Goal: Navigation & Orientation: Understand site structure

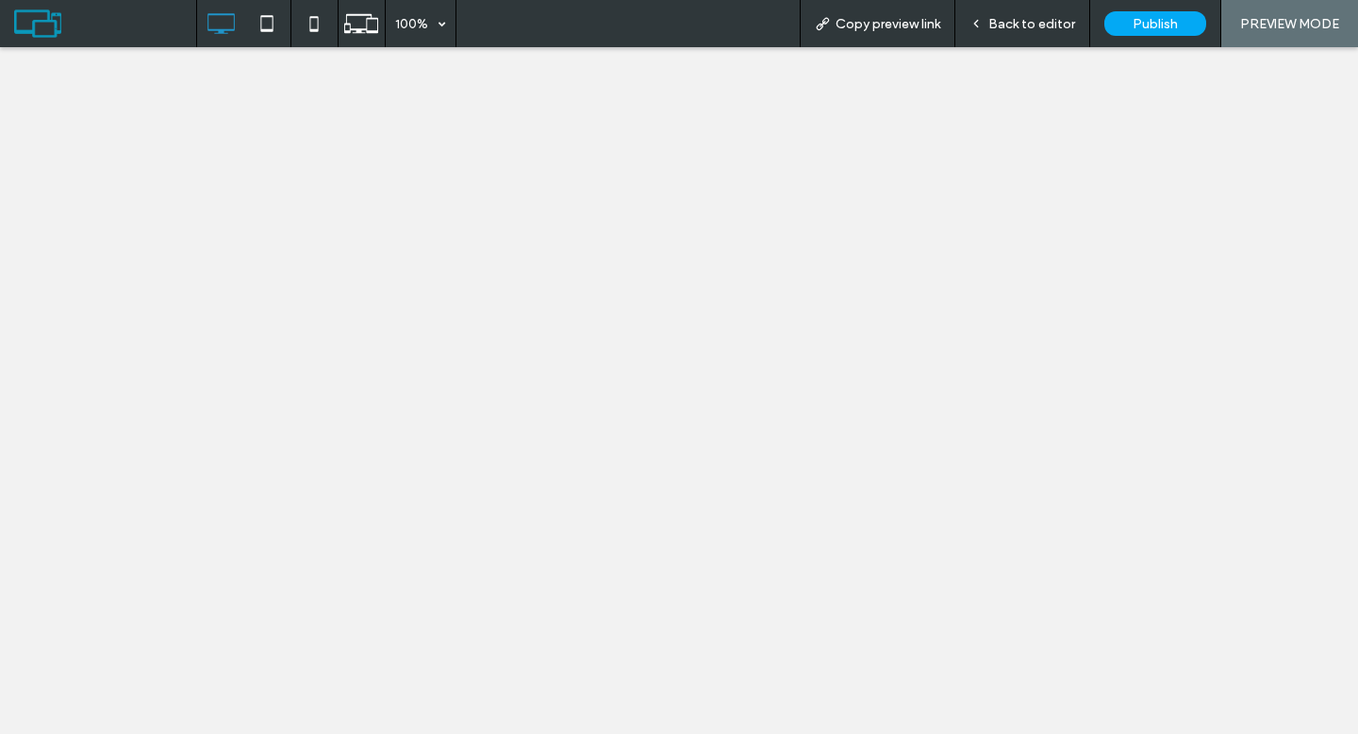
click at [366, 25] on icon at bounding box center [361, 24] width 36 height 36
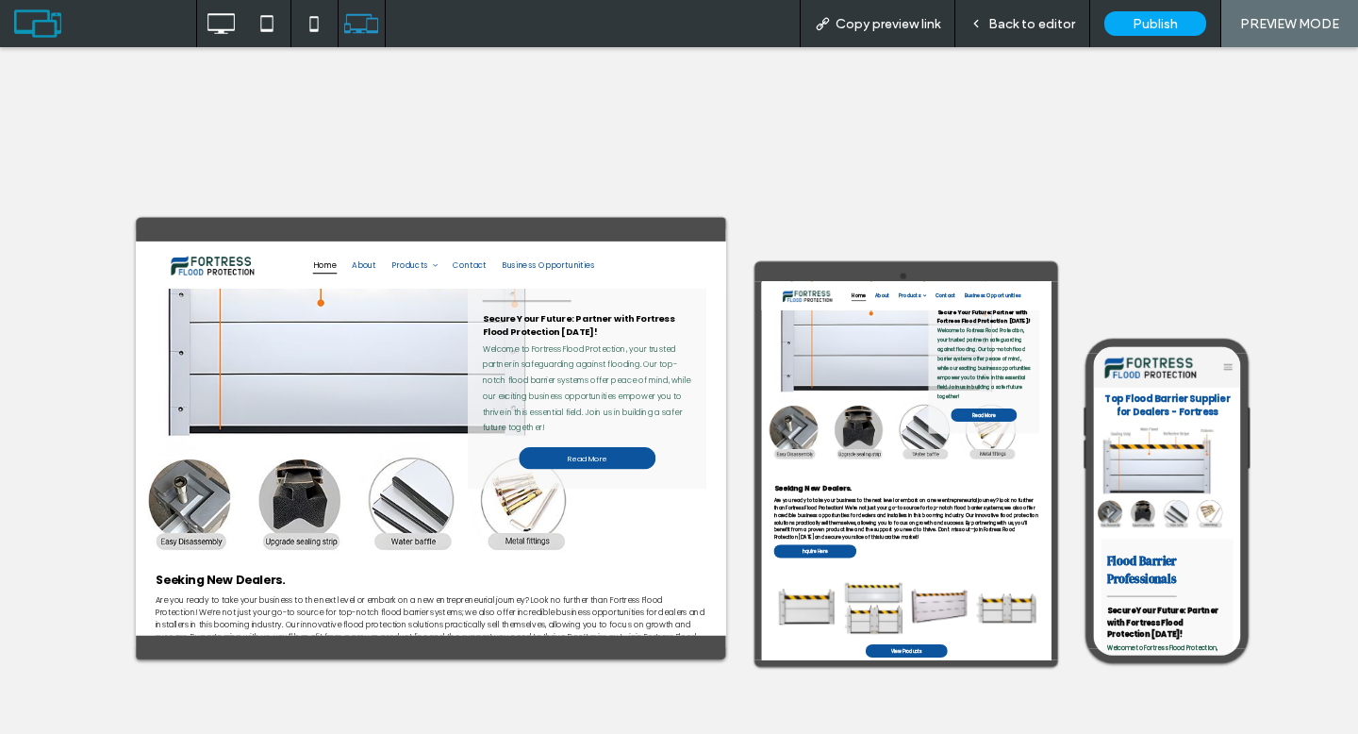
click at [1011, 16] on span "Back to editor" at bounding box center [1031, 24] width 87 height 16
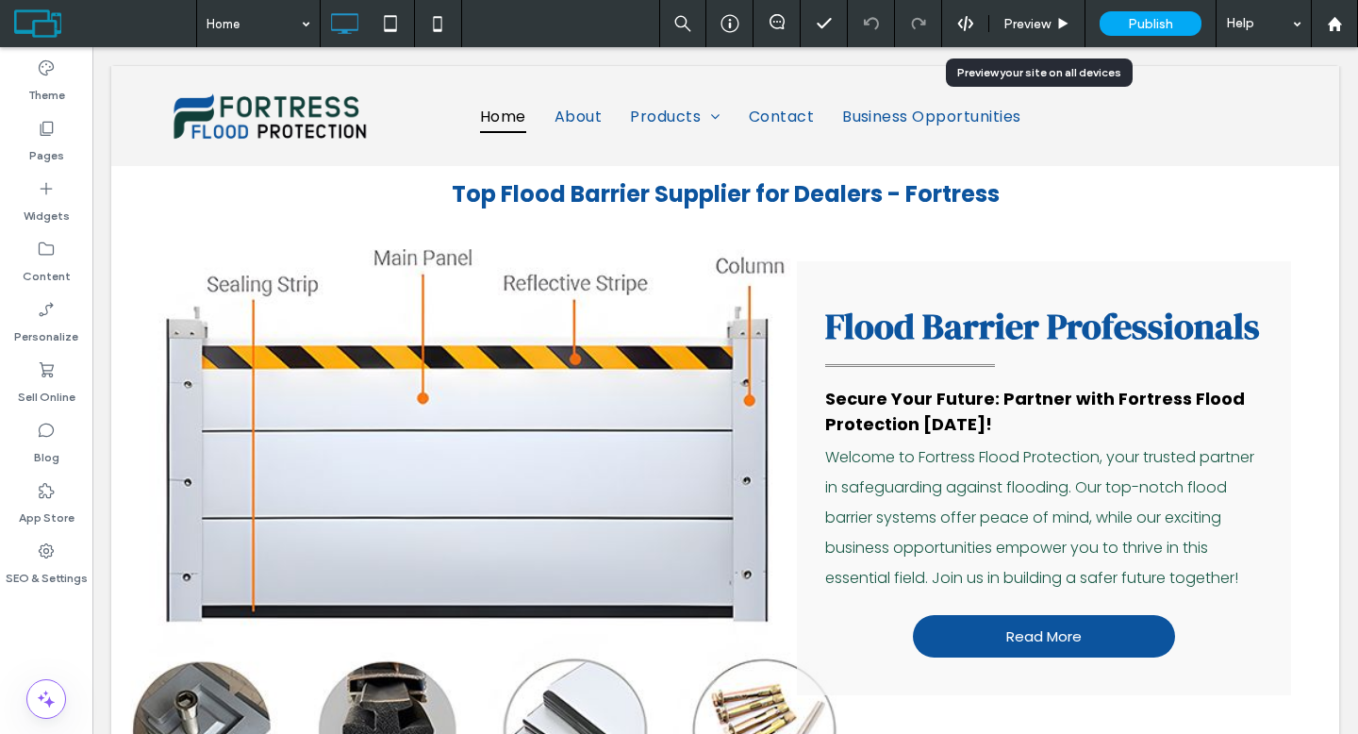
click at [1038, 22] on span "Preview" at bounding box center [1026, 24] width 47 height 16
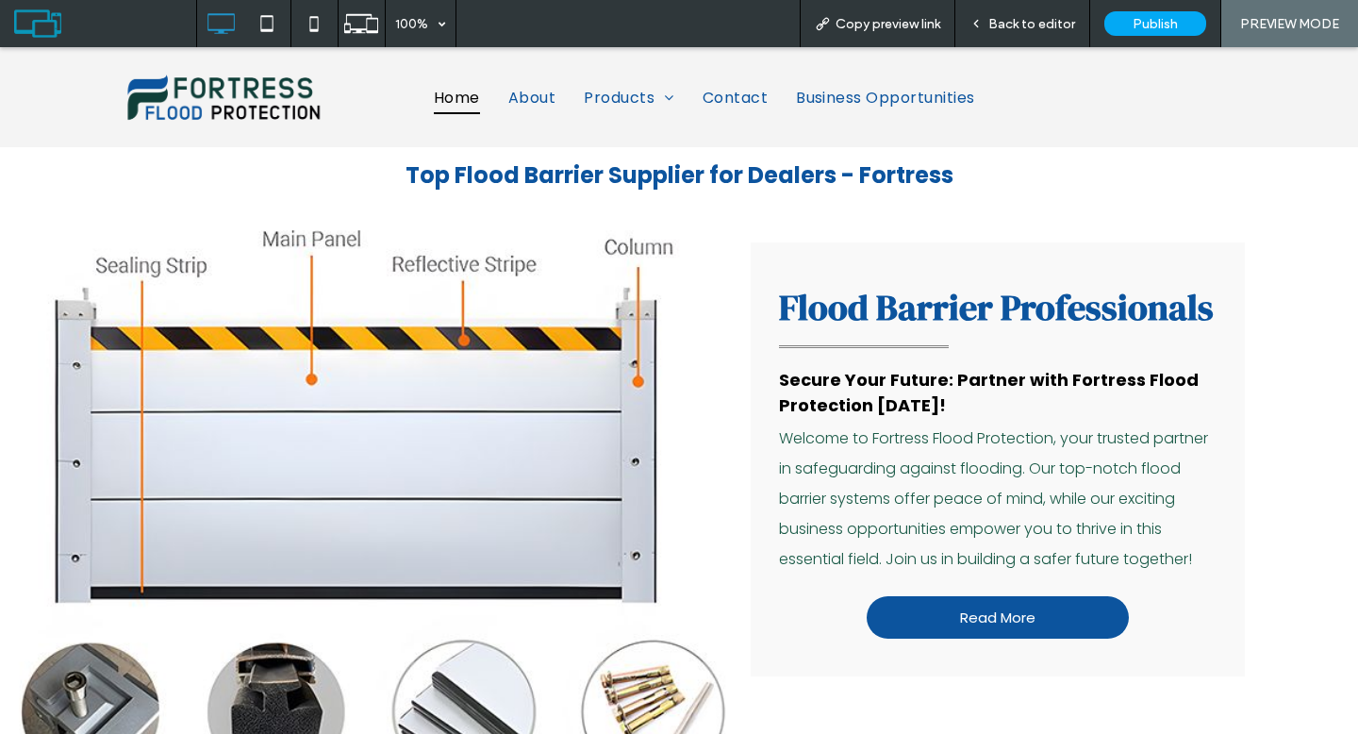
click at [1019, 25] on span "Back to editor" at bounding box center [1031, 24] width 87 height 16
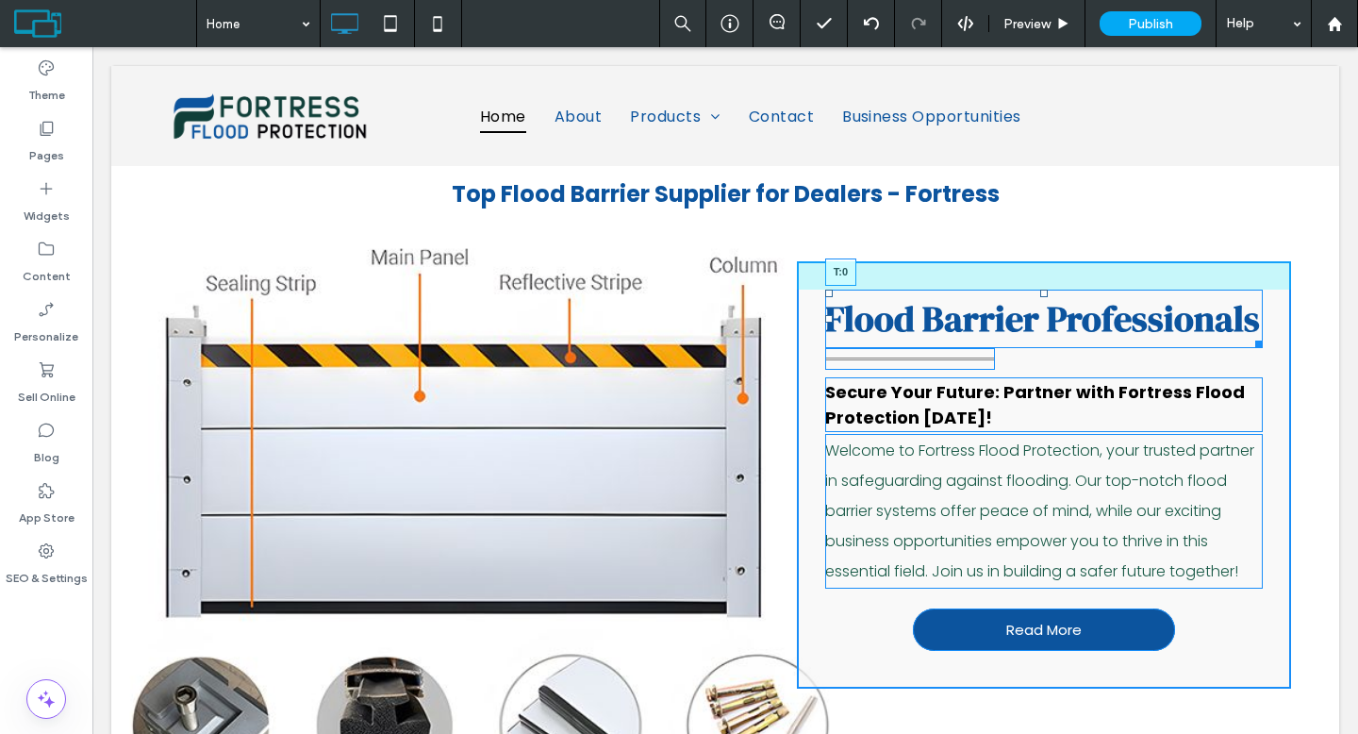
drag, startPoint x: 1035, startPoint y: 302, endPoint x: 1130, endPoint y: 350, distance: 105.9
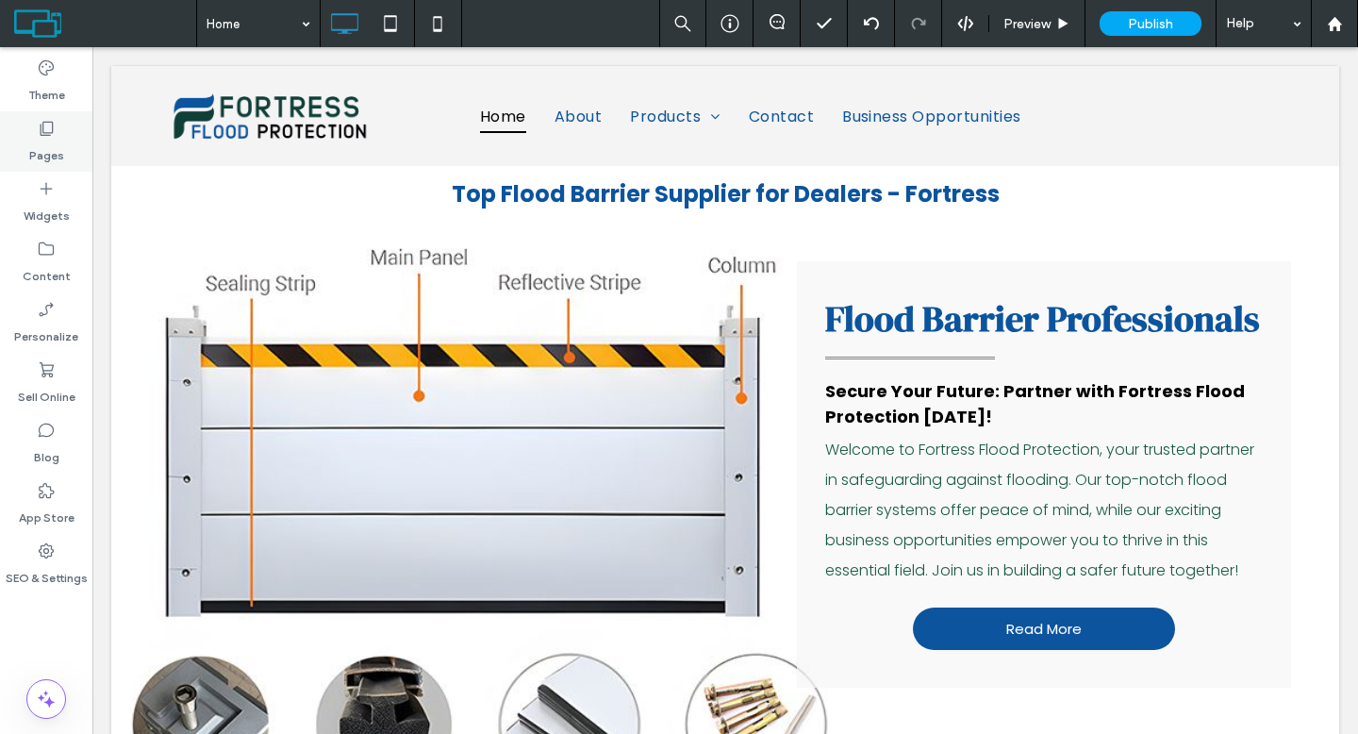
click at [56, 133] on div "Pages" at bounding box center [46, 141] width 92 height 60
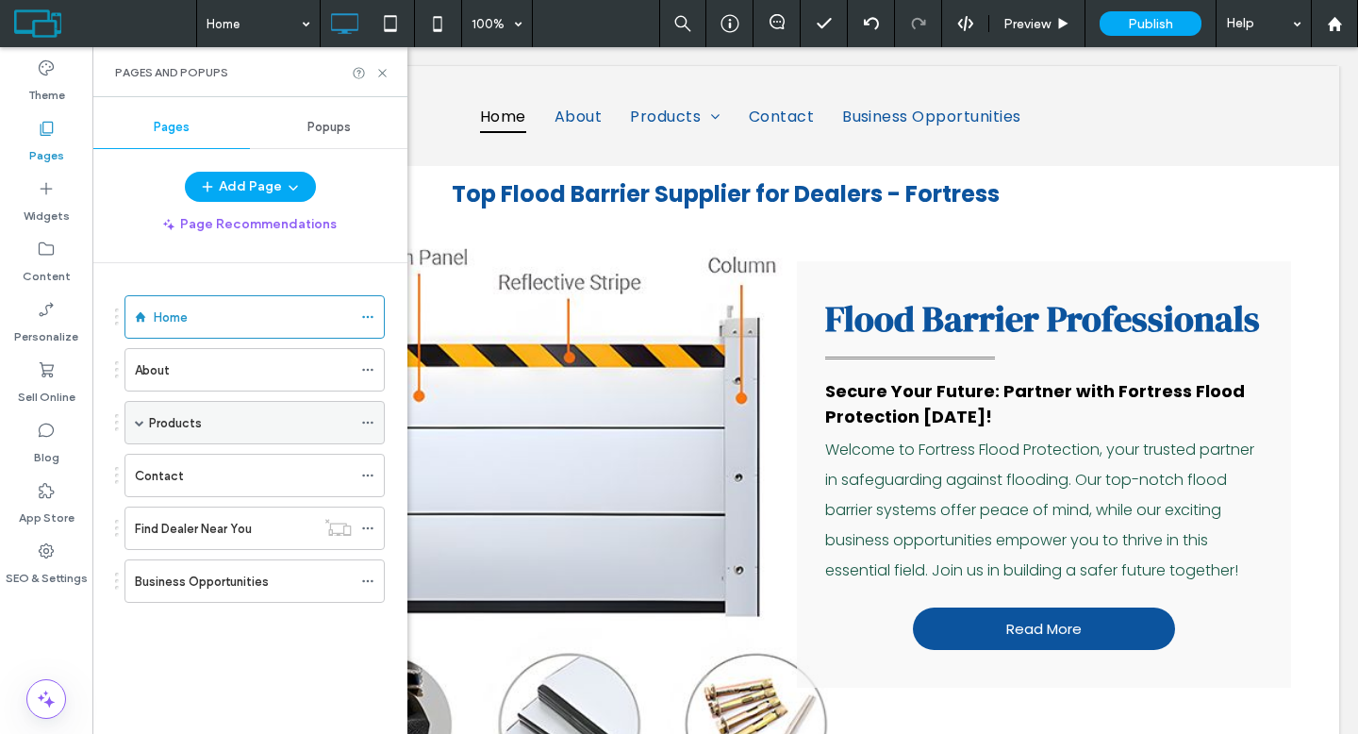
click at [181, 428] on label "Products" at bounding box center [175, 422] width 53 height 33
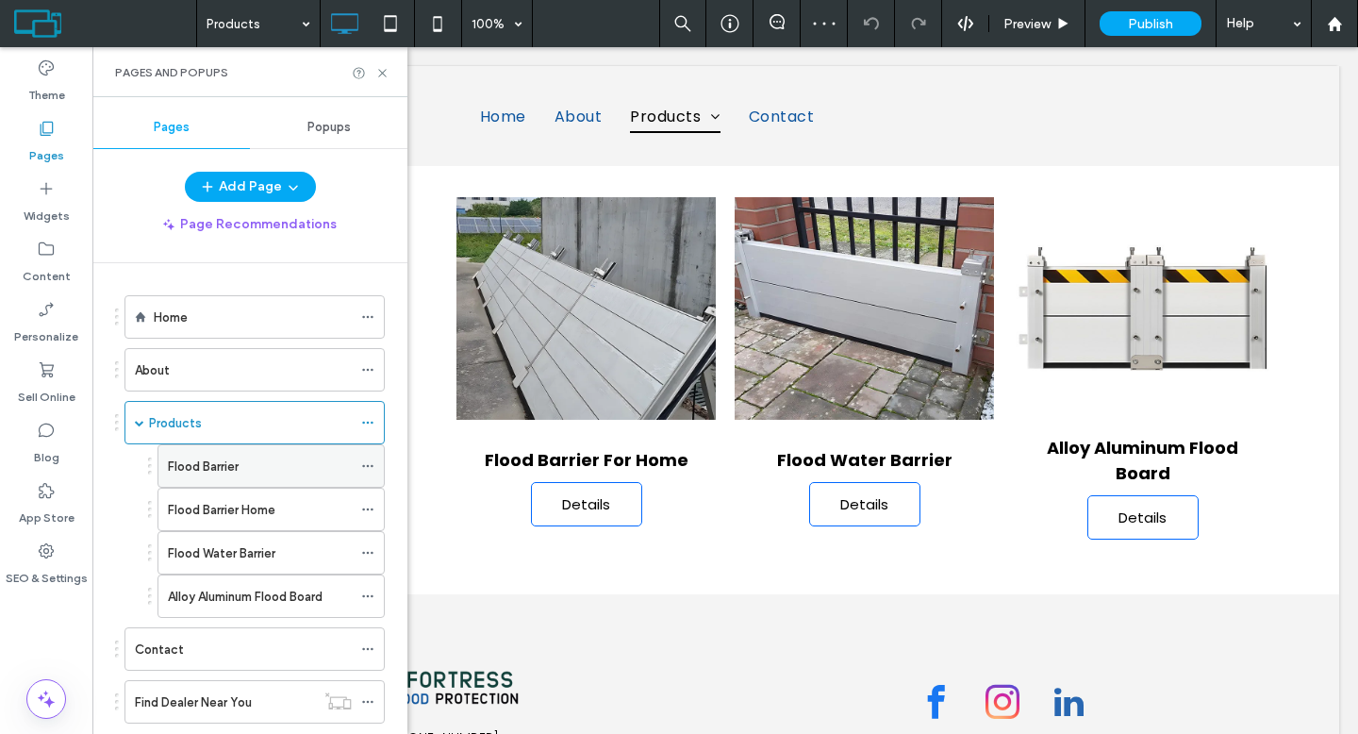
click at [190, 456] on label "Flood Barrier" at bounding box center [203, 466] width 71 height 33
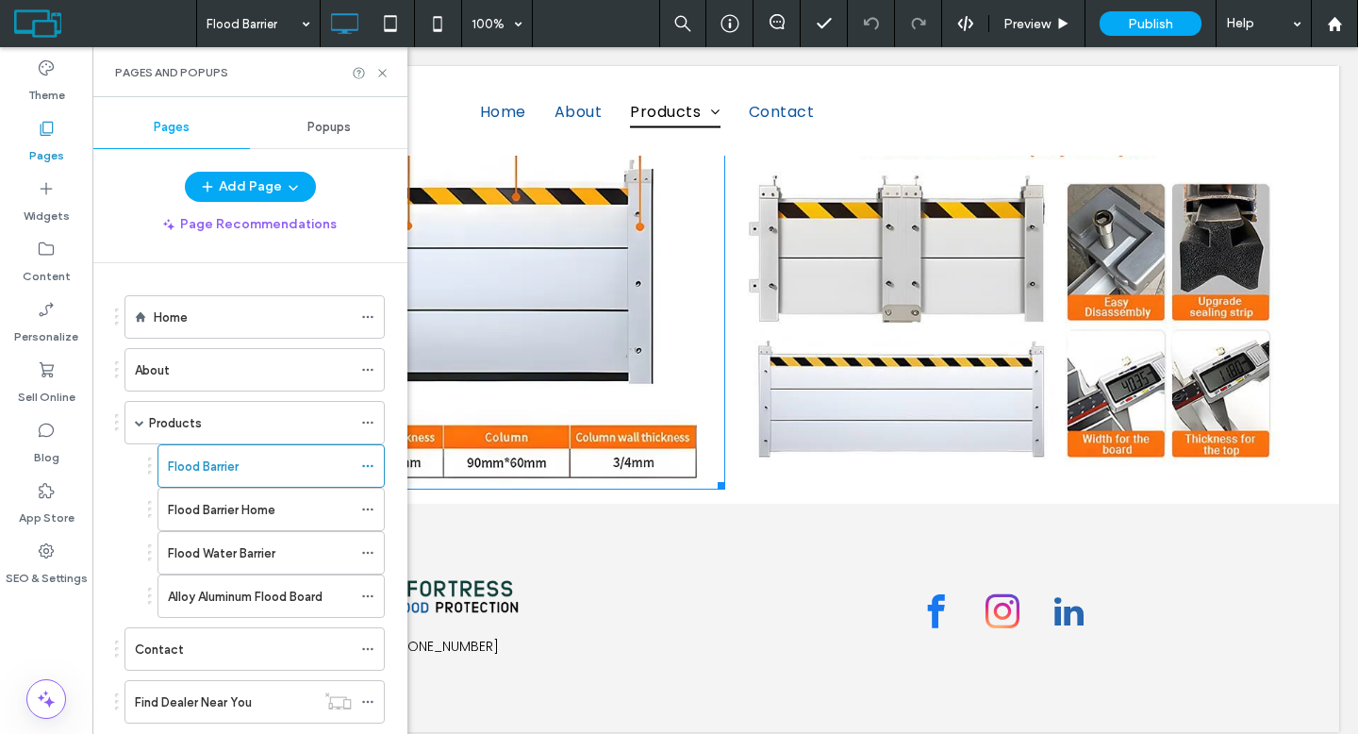
scroll to position [1416, 0]
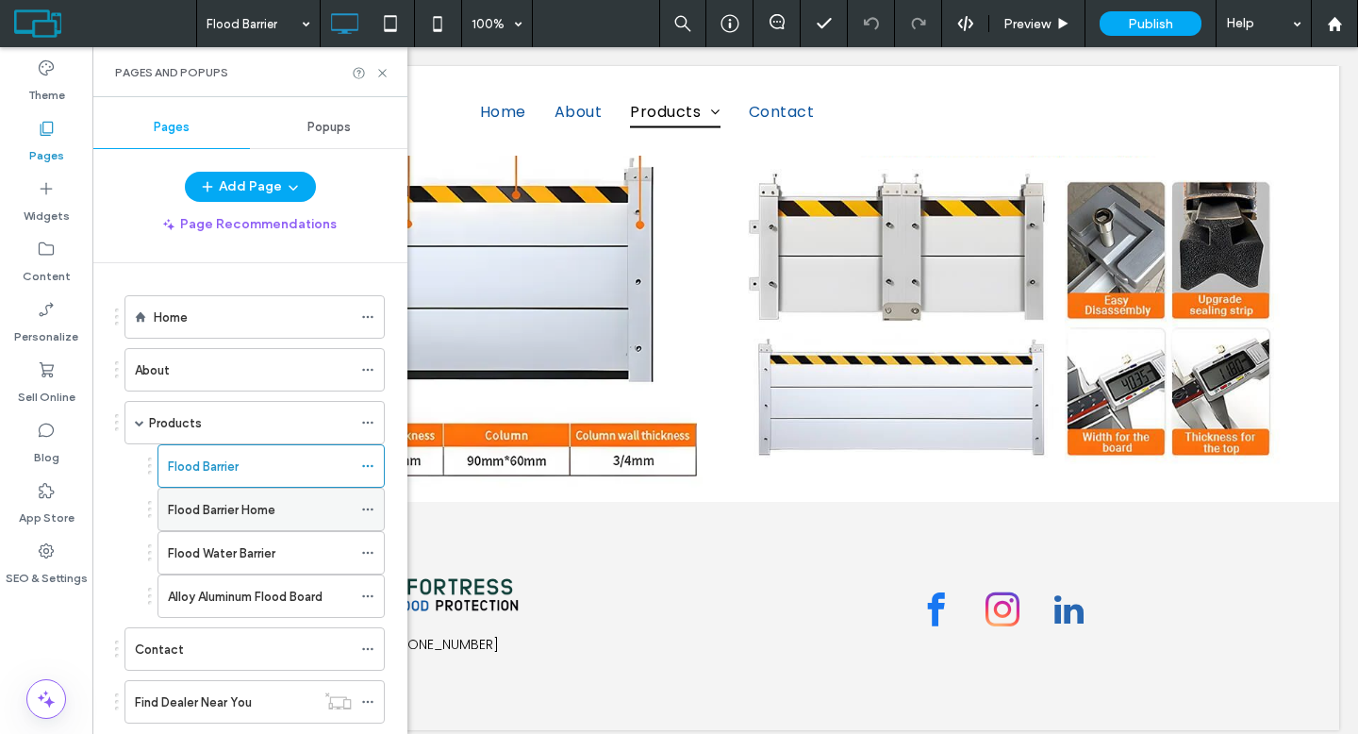
click at [250, 522] on div "Flood Barrier Home" at bounding box center [260, 508] width 184 height 41
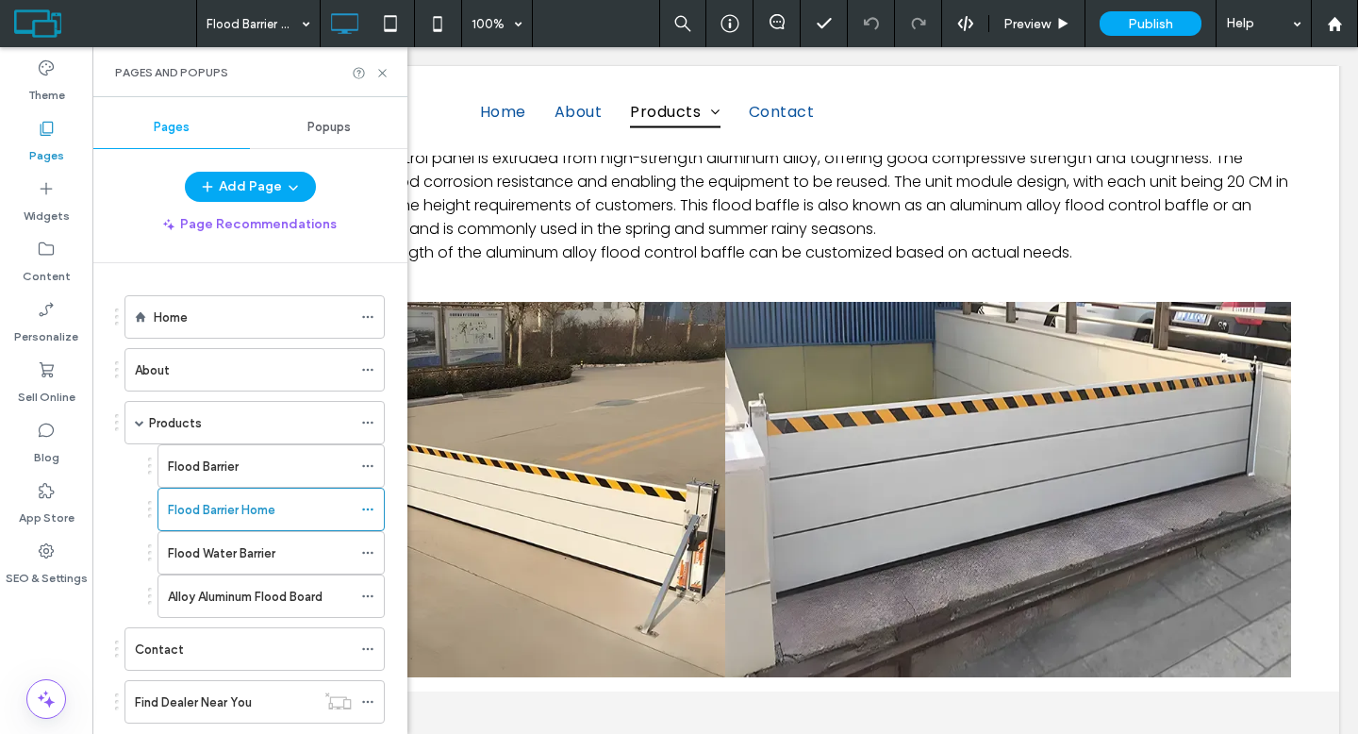
scroll to position [2831, 0]
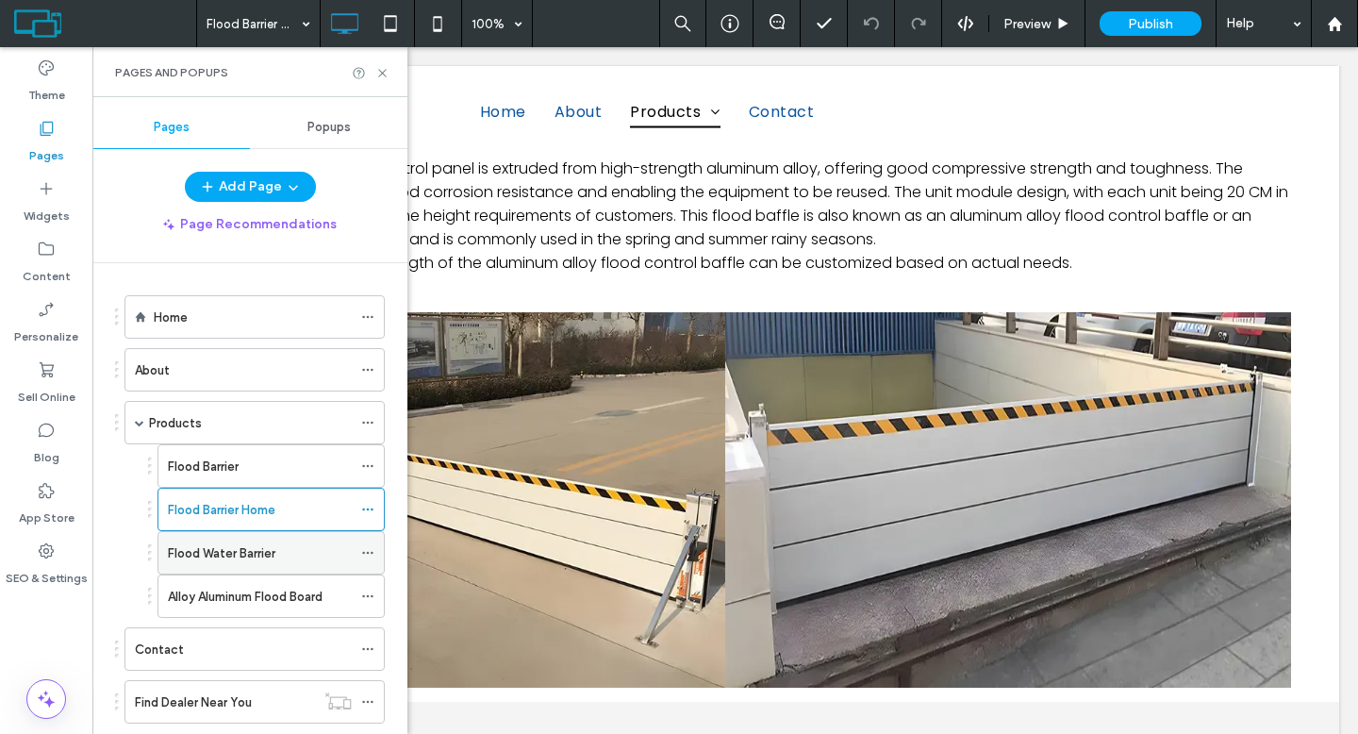
click at [273, 541] on div "Flood Water Barrier" at bounding box center [260, 552] width 184 height 41
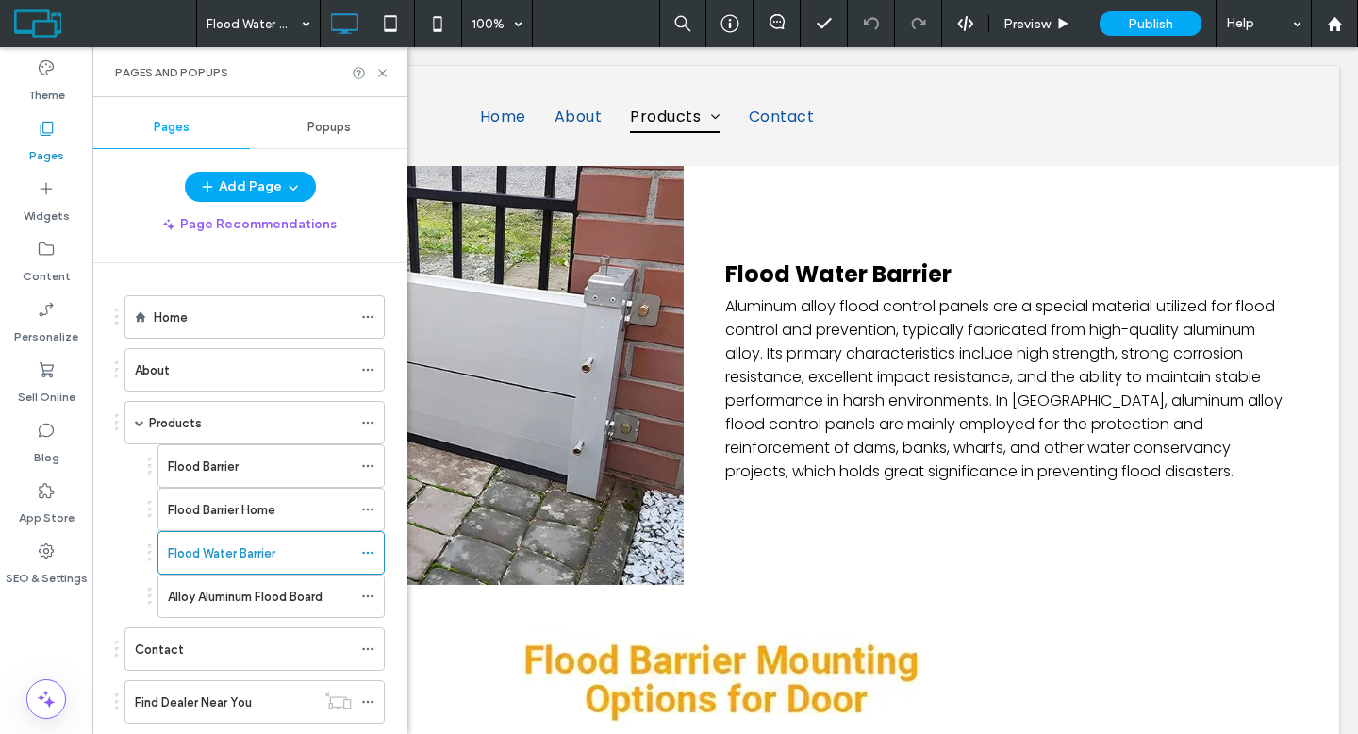
scroll to position [0, 0]
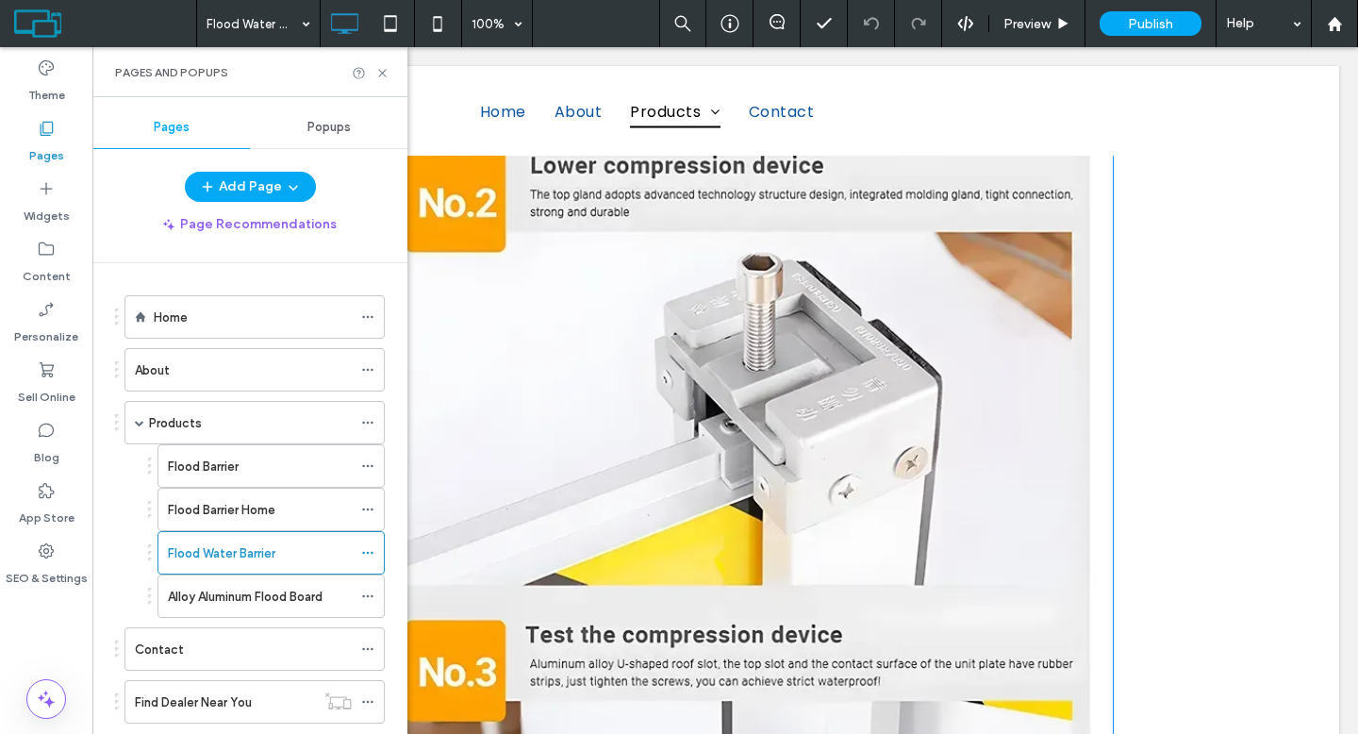
scroll to position [2939, 0]
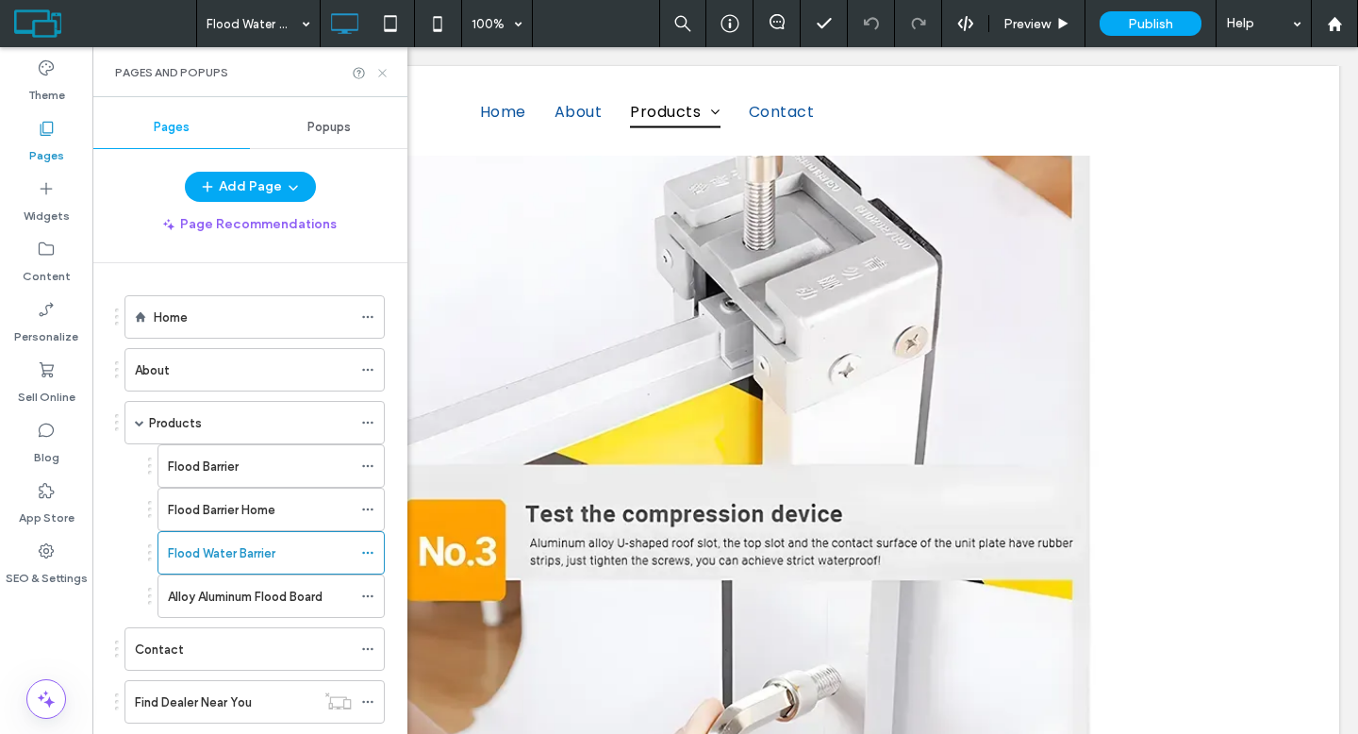
click at [381, 73] on use at bounding box center [382, 73] width 8 height 8
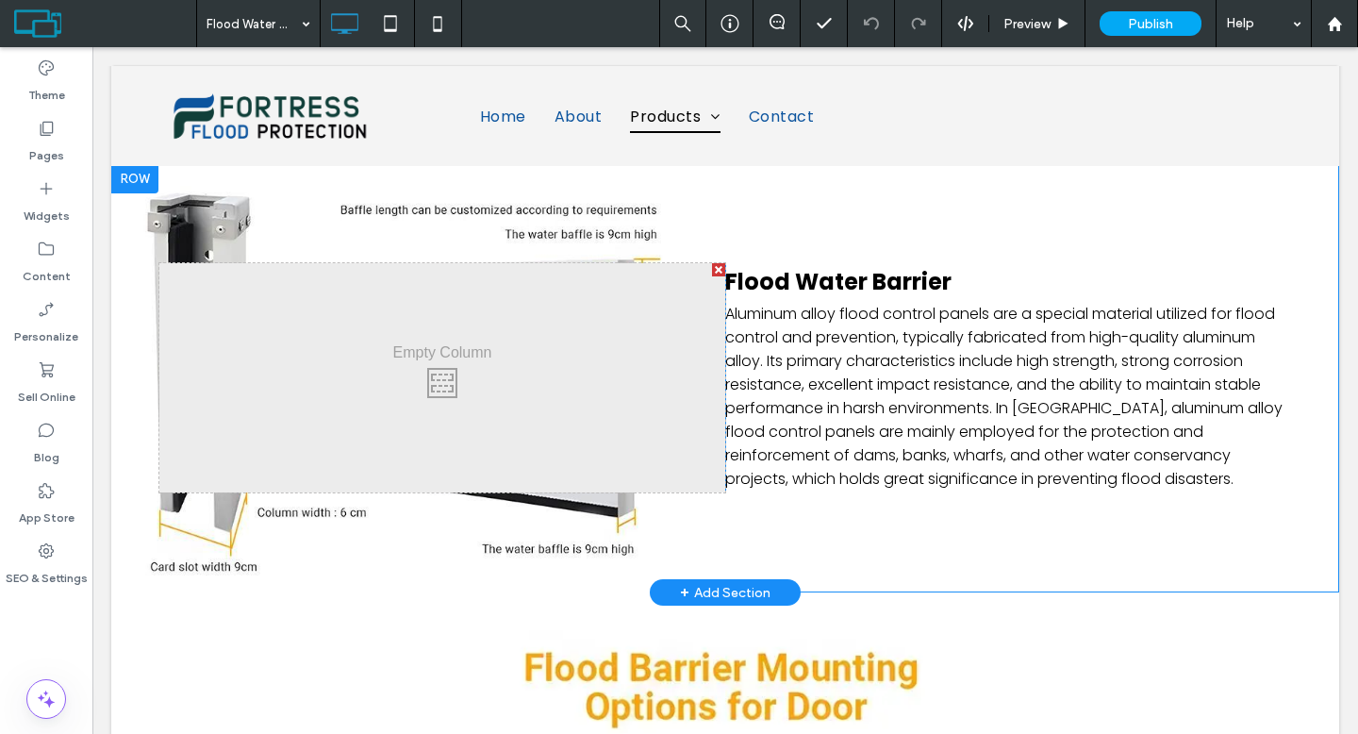
scroll to position [4, 0]
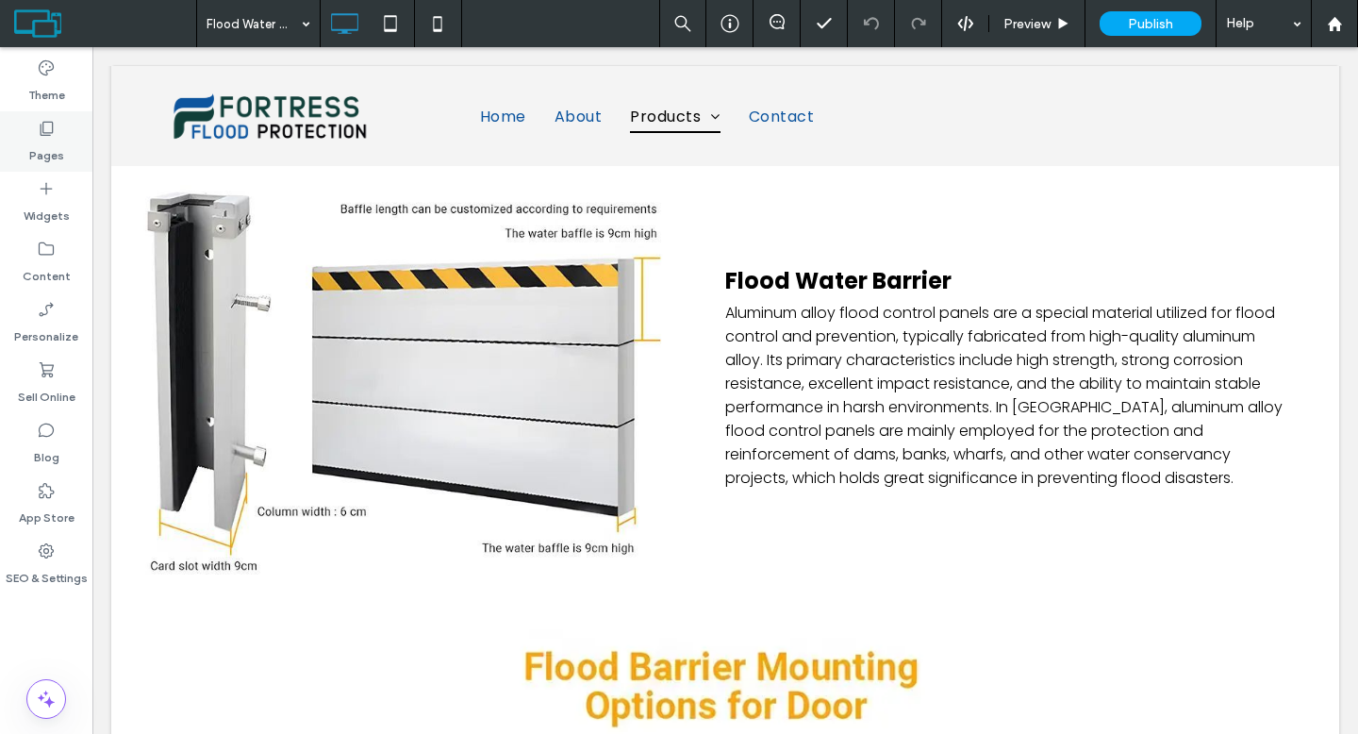
click at [43, 146] on label "Pages" at bounding box center [46, 151] width 35 height 26
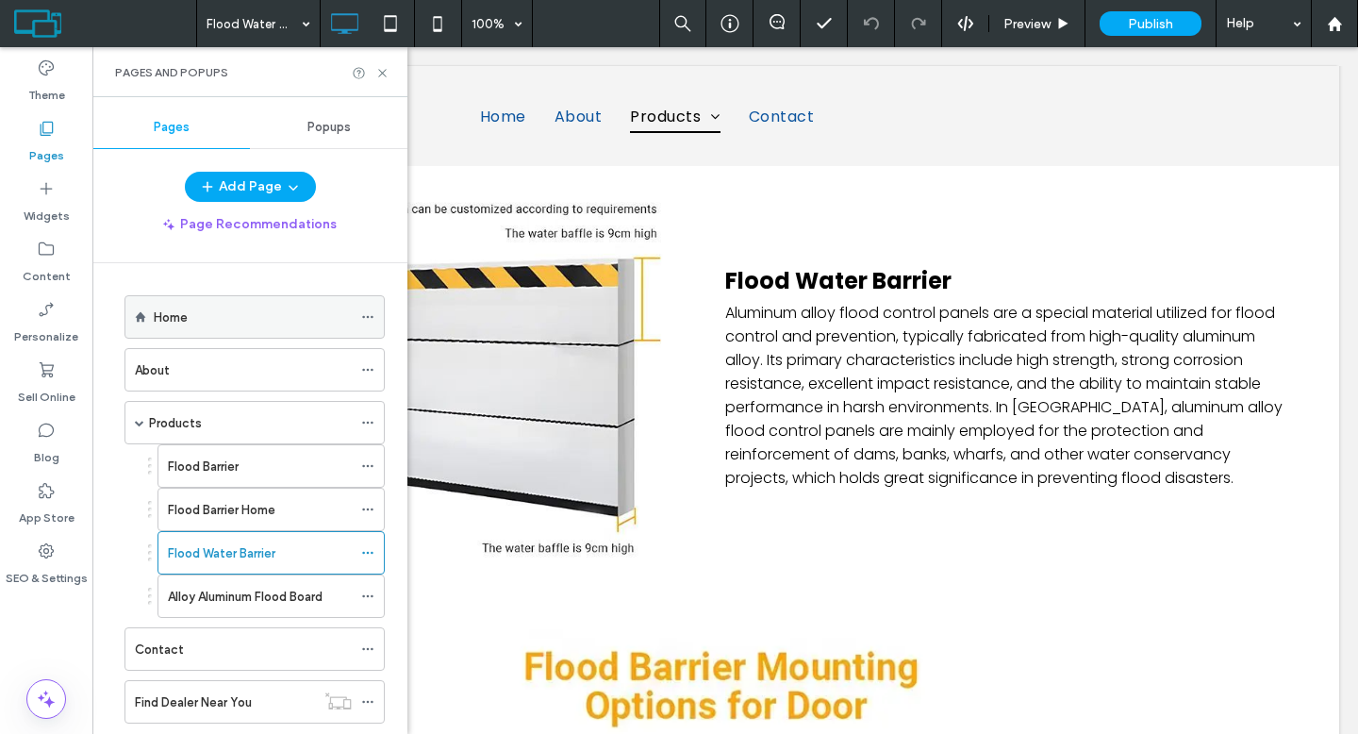
click at [150, 312] on div "Home" at bounding box center [254, 316] width 260 height 43
